Goal: Find specific page/section: Find specific page/section

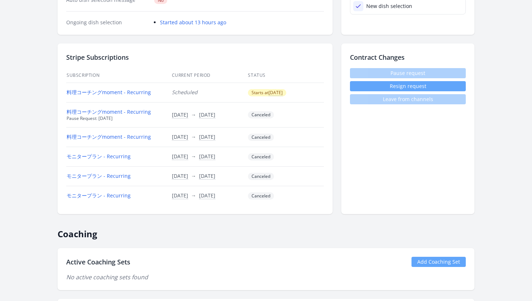
scroll to position [221, 0]
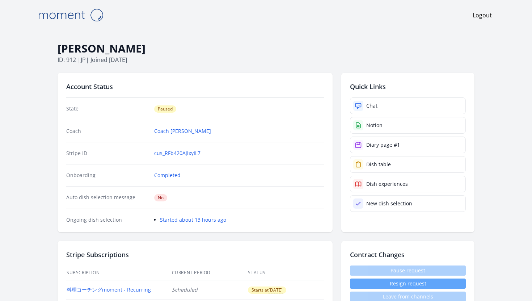
click at [91, 18] on img at bounding box center [70, 15] width 72 height 18
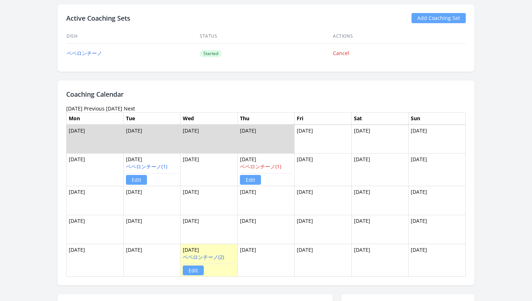
scroll to position [421, 0]
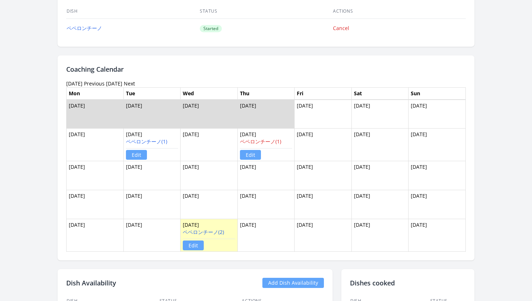
click at [105, 83] on link "Previous" at bounding box center [94, 83] width 21 height 7
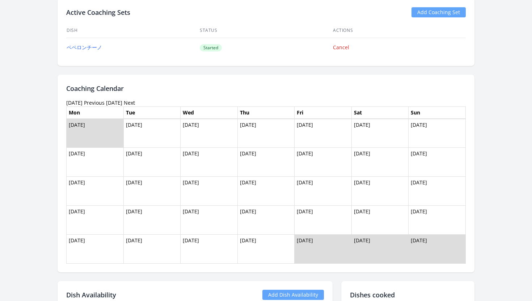
scroll to position [433, 0]
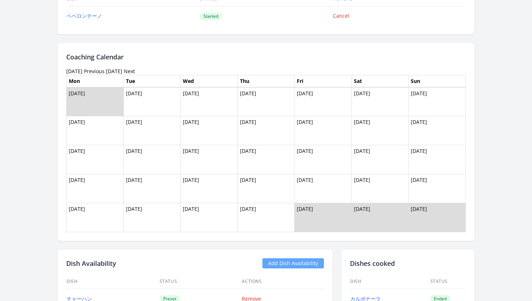
click at [95, 71] on link "Previous" at bounding box center [94, 71] width 21 height 7
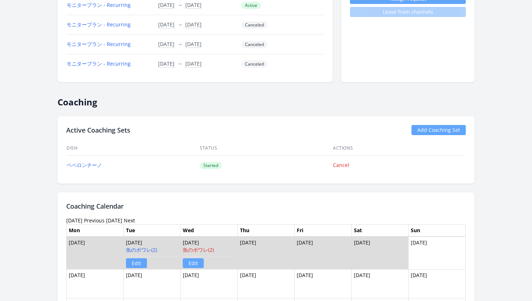
scroll to position [252, 0]
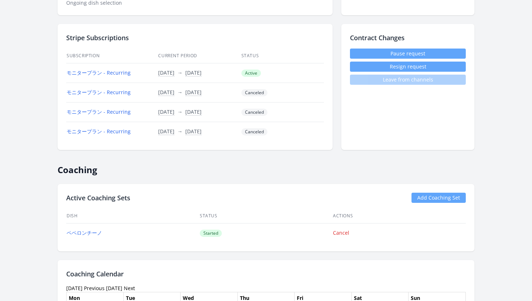
scroll to position [153, 0]
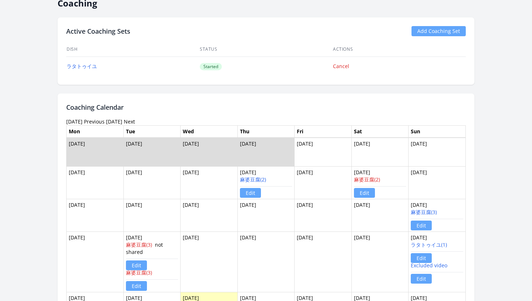
scroll to position [213, 0]
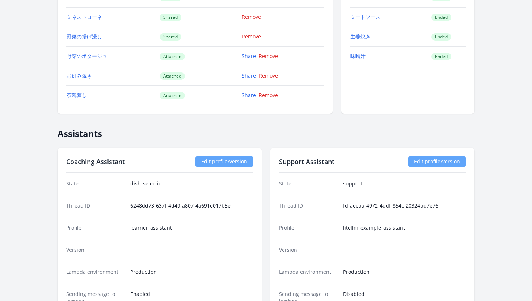
scroll to position [1283, 0]
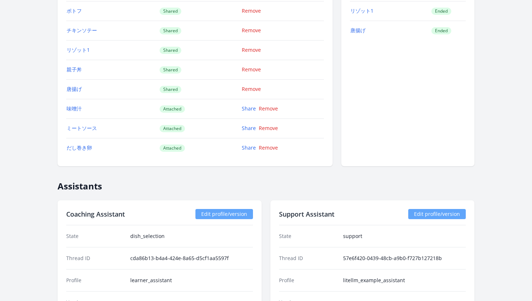
scroll to position [1031, 0]
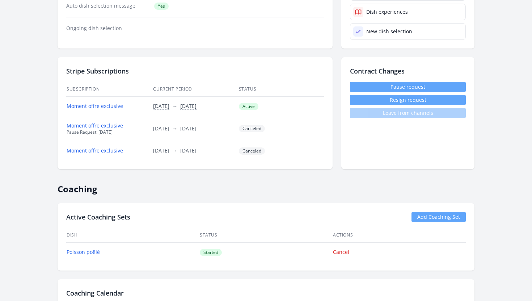
scroll to position [195, 0]
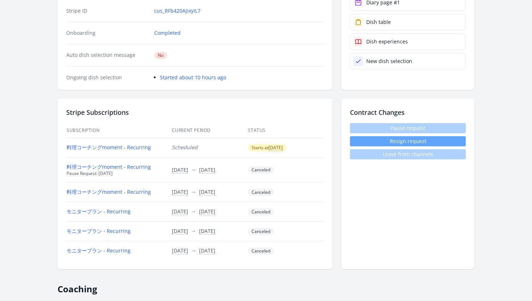
scroll to position [143, 0]
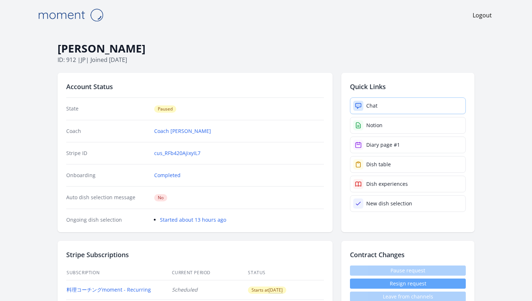
click at [386, 106] on link "Chat" at bounding box center [408, 105] width 116 height 17
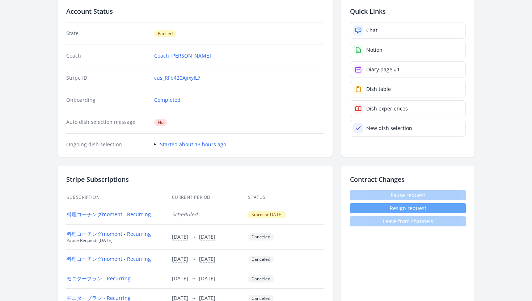
scroll to position [76, 0]
